Goal: Transaction & Acquisition: Book appointment/travel/reservation

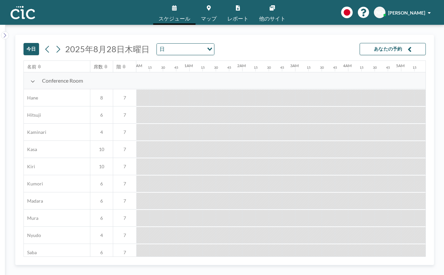
scroll to position [0, 666]
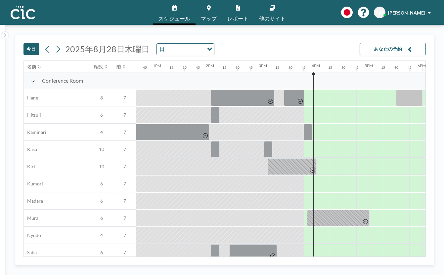
click at [178, 16] on span "スケジュール" at bounding box center [174, 18] width 32 height 5
click at [55, 44] on icon at bounding box center [58, 49] width 6 height 10
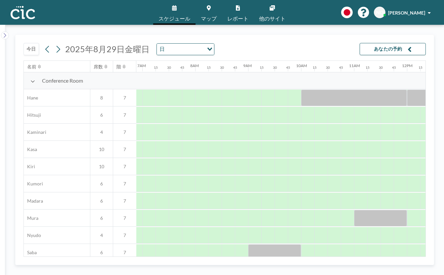
scroll to position [0, 365]
click at [53, 44] on button at bounding box center [58, 49] width 11 height 11
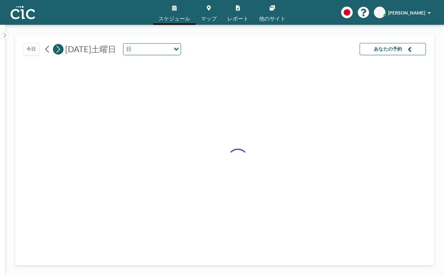
click at [55, 44] on icon at bounding box center [58, 49] width 6 height 10
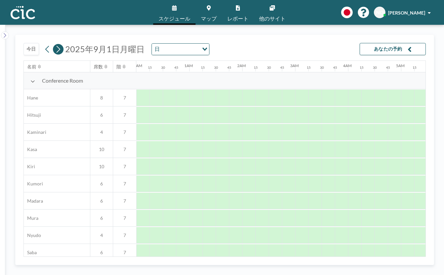
click at [55, 44] on icon at bounding box center [58, 49] width 6 height 10
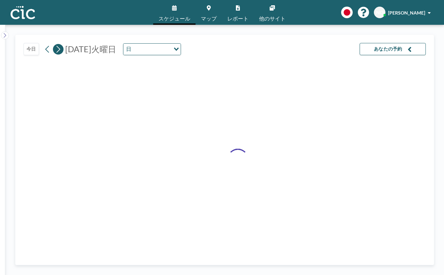
click at [55, 44] on icon at bounding box center [58, 49] width 6 height 10
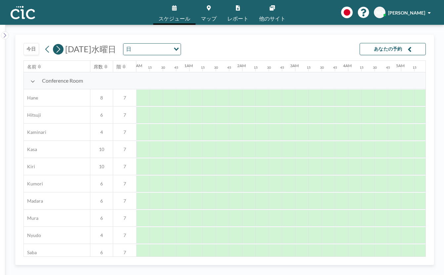
click at [55, 44] on icon at bounding box center [58, 49] width 6 height 10
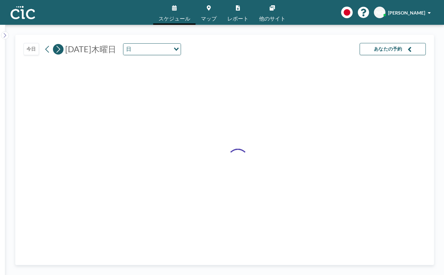
click at [55, 44] on icon at bounding box center [58, 49] width 6 height 10
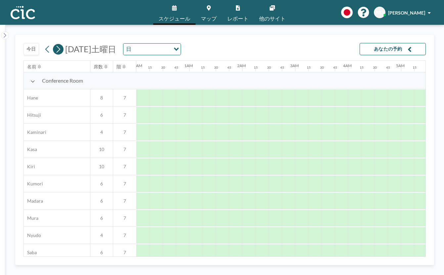
click at [55, 44] on icon at bounding box center [58, 49] width 6 height 10
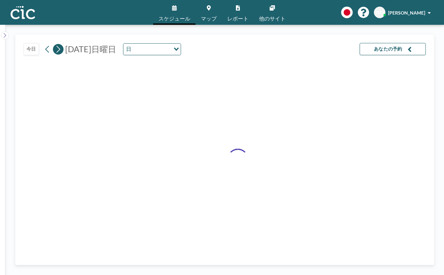
click at [55, 44] on icon at bounding box center [58, 49] width 6 height 10
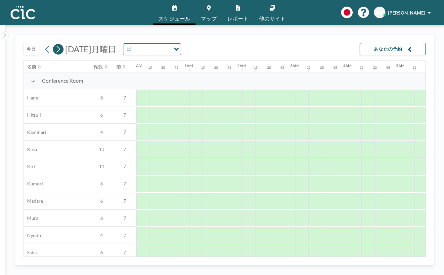
click at [55, 44] on icon at bounding box center [58, 49] width 6 height 10
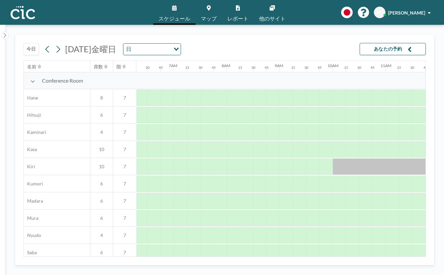
scroll to position [0, 333]
click at [6, 31] on button at bounding box center [5, 35] width 8 height 8
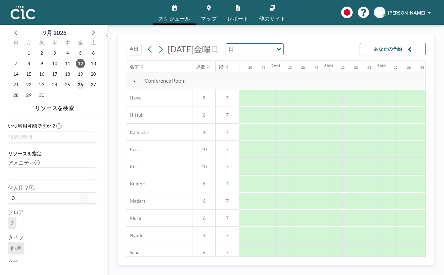
click at [76, 80] on span "26" at bounding box center [80, 84] width 9 height 9
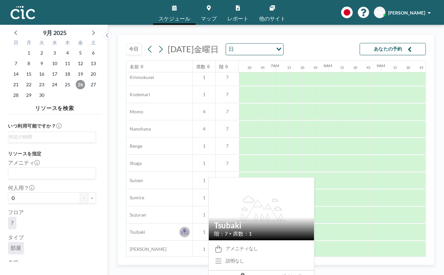
scroll to position [306, 334]
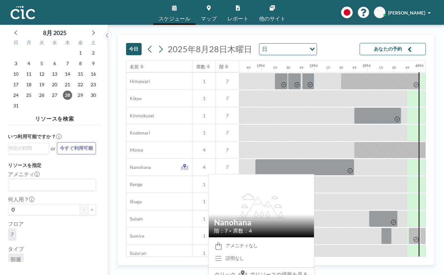
scroll to position [306, 665]
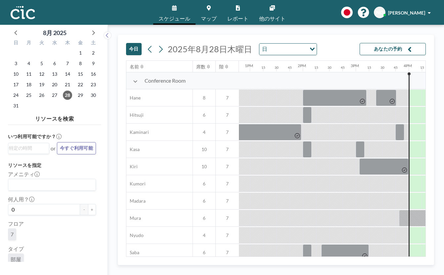
scroll to position [0, 677]
click at [89, 28] on icon at bounding box center [93, 32] width 9 height 9
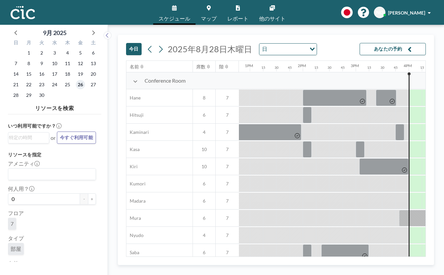
click at [76, 80] on span "26" at bounding box center [80, 84] width 9 height 9
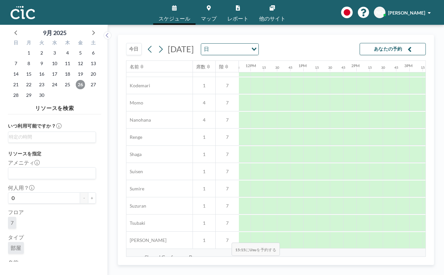
scroll to position [306, 623]
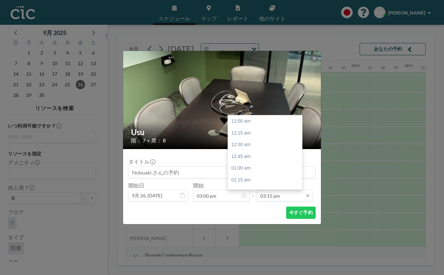
scroll to position [644, 0]
click at [275, 190] on input "03:15 pm" at bounding box center [285, 195] width 56 height 11
click at [246, 225] on div "04:00 pm" at bounding box center [265, 231] width 74 height 12
type input "04:00 pm"
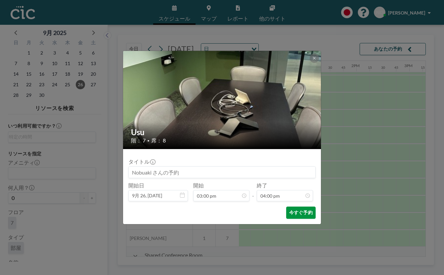
click at [286, 207] on button "今すぐ予約" at bounding box center [300, 213] width 29 height 12
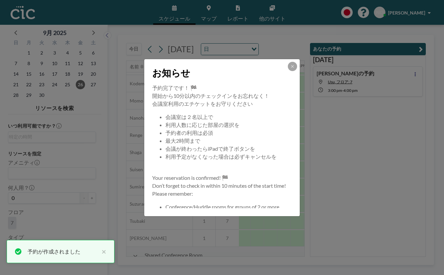
scroll to position [46, 0]
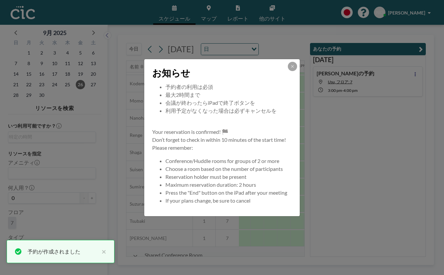
click at [288, 71] on button at bounding box center [292, 66] width 9 height 9
